Goal: Check status: Check status

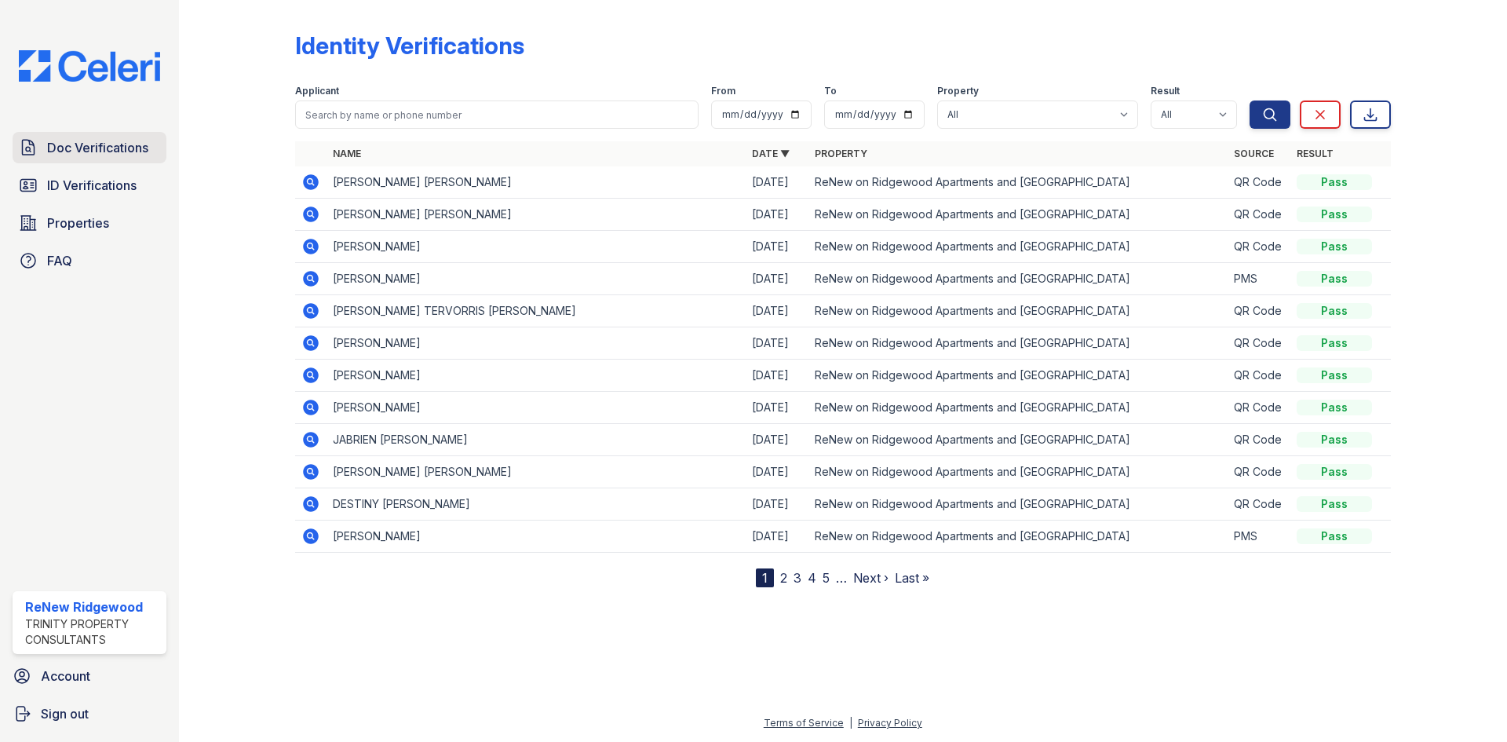
click at [105, 151] on span "Doc Verifications" at bounding box center [97, 147] width 101 height 19
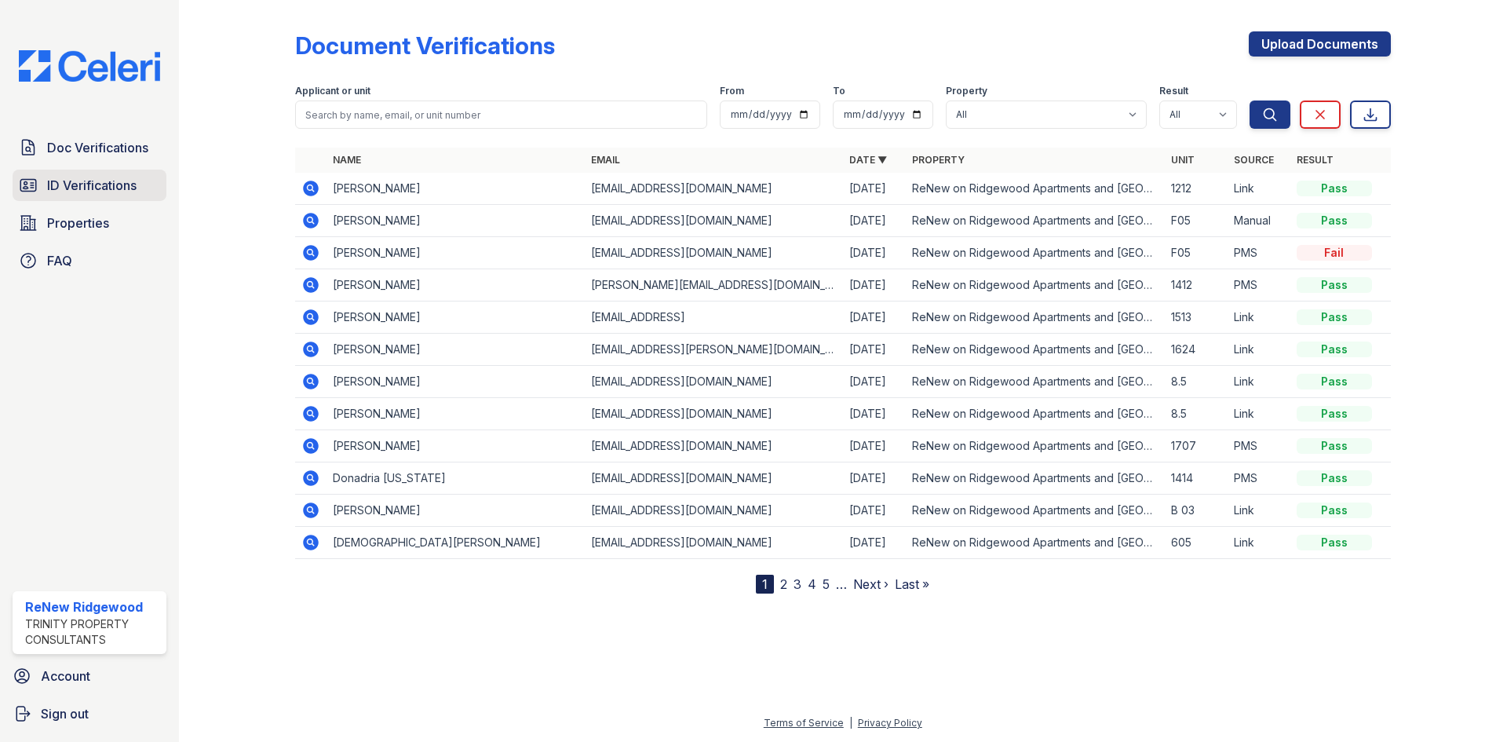
click at [101, 173] on link "ID Verifications" at bounding box center [90, 185] width 154 height 31
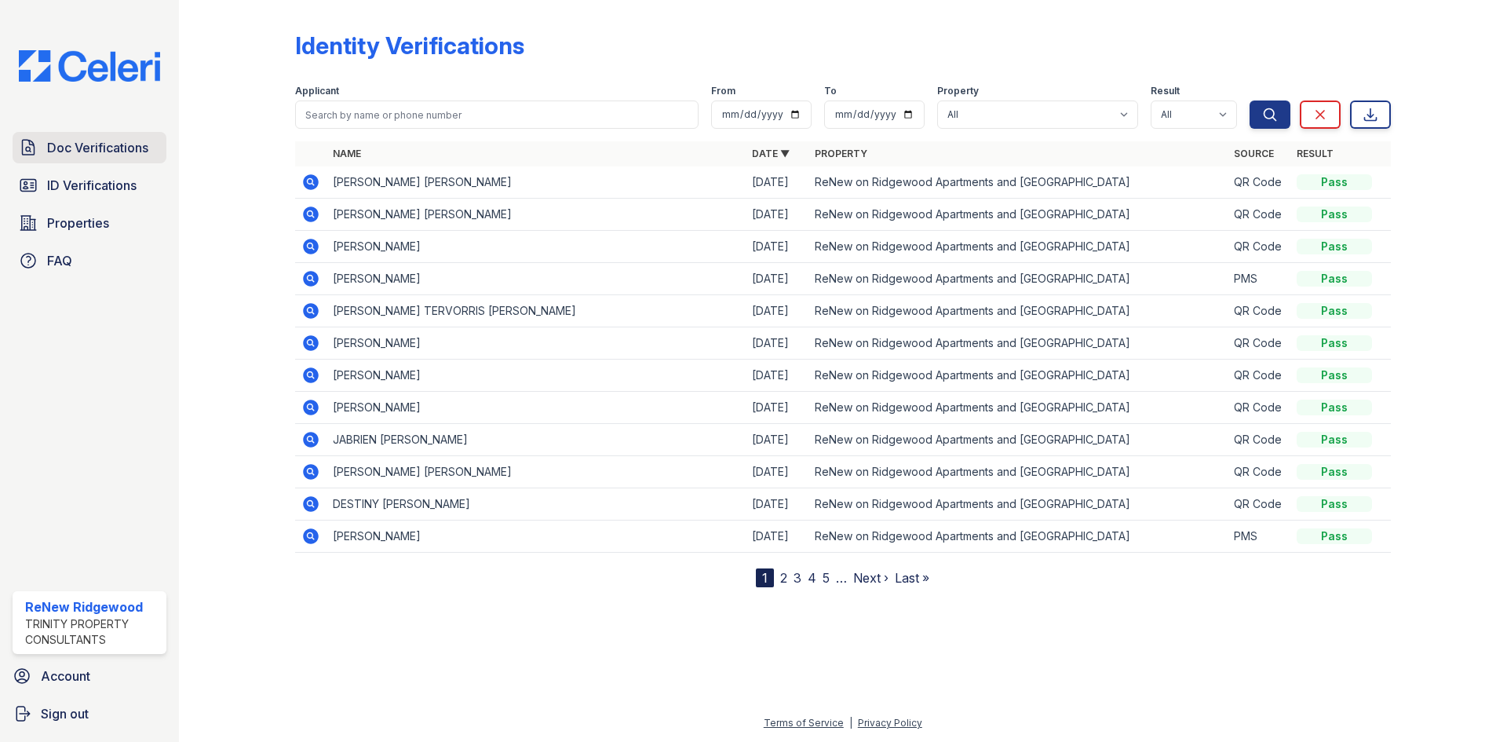
click at [141, 153] on span "Doc Verifications" at bounding box center [97, 147] width 101 height 19
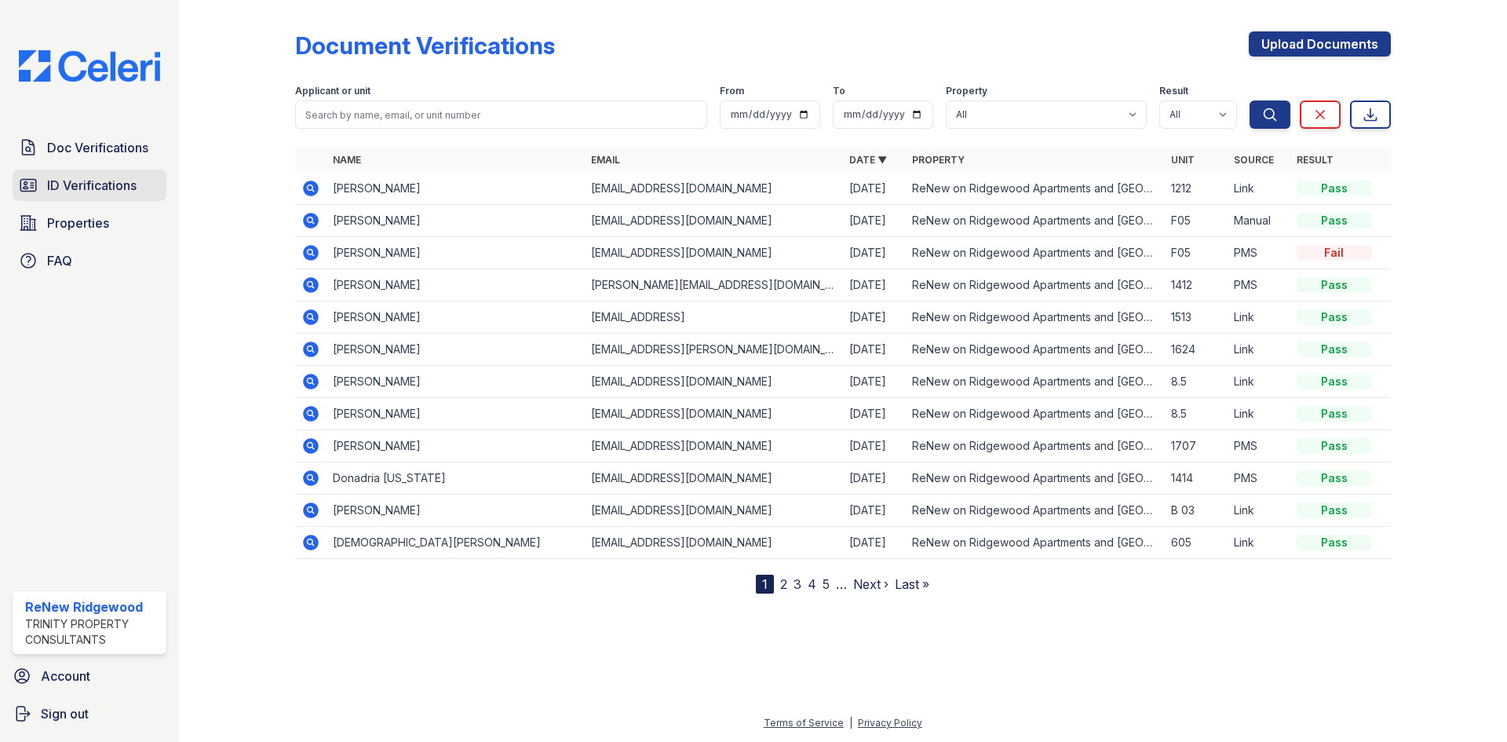
click at [120, 177] on span "ID Verifications" at bounding box center [91, 185] width 89 height 19
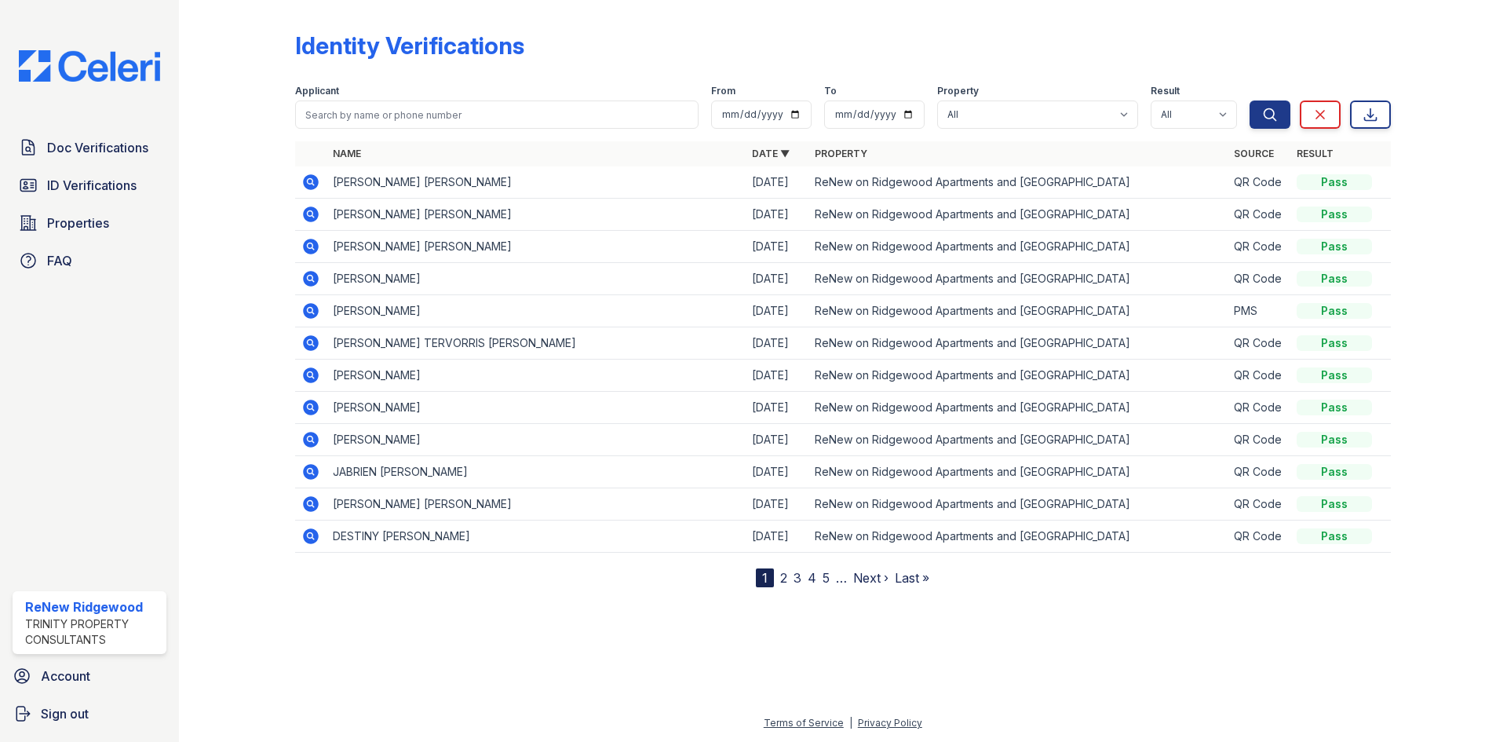
click at [312, 181] on icon at bounding box center [310, 182] width 19 height 19
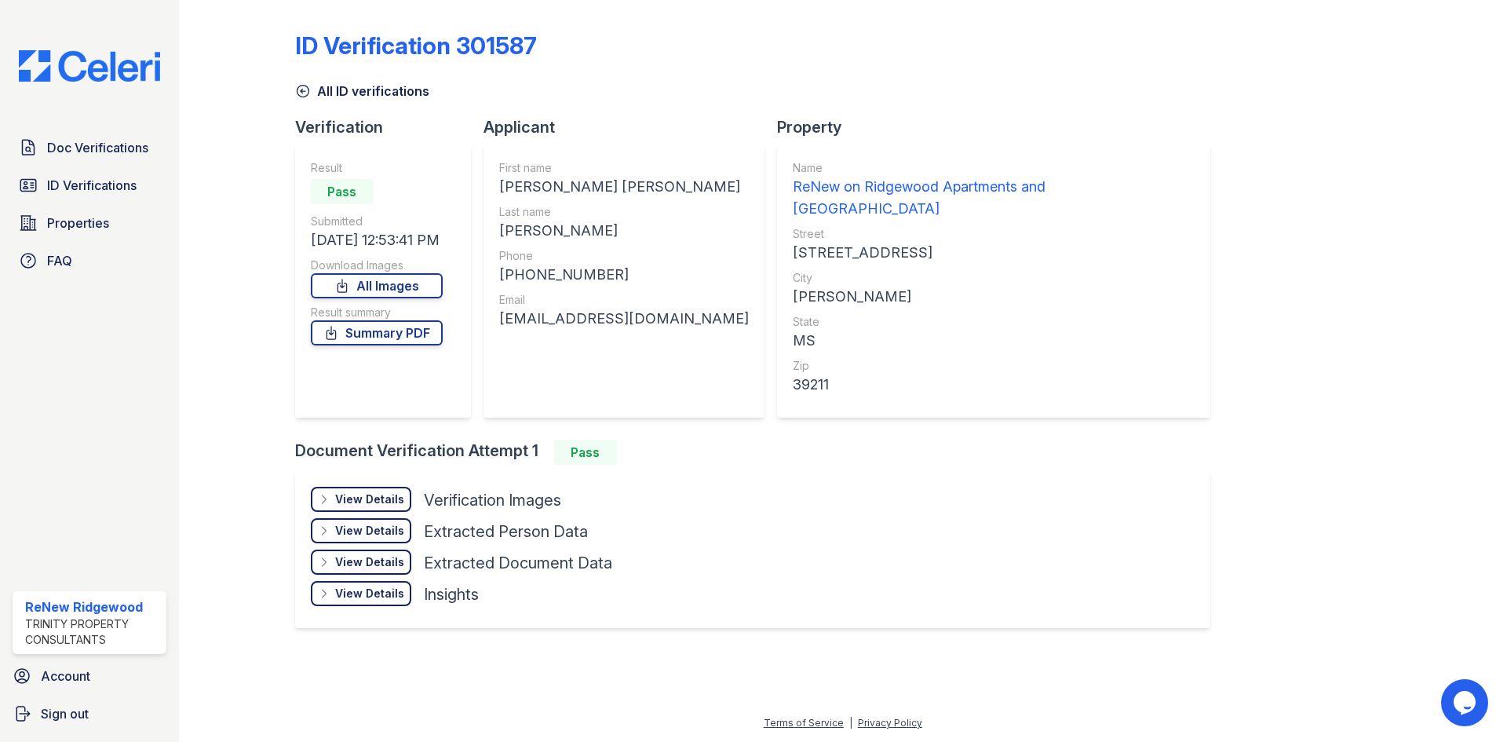
click at [304, 86] on icon at bounding box center [303, 91] width 16 height 16
